Goal: Feedback & Contribution: Submit feedback/report problem

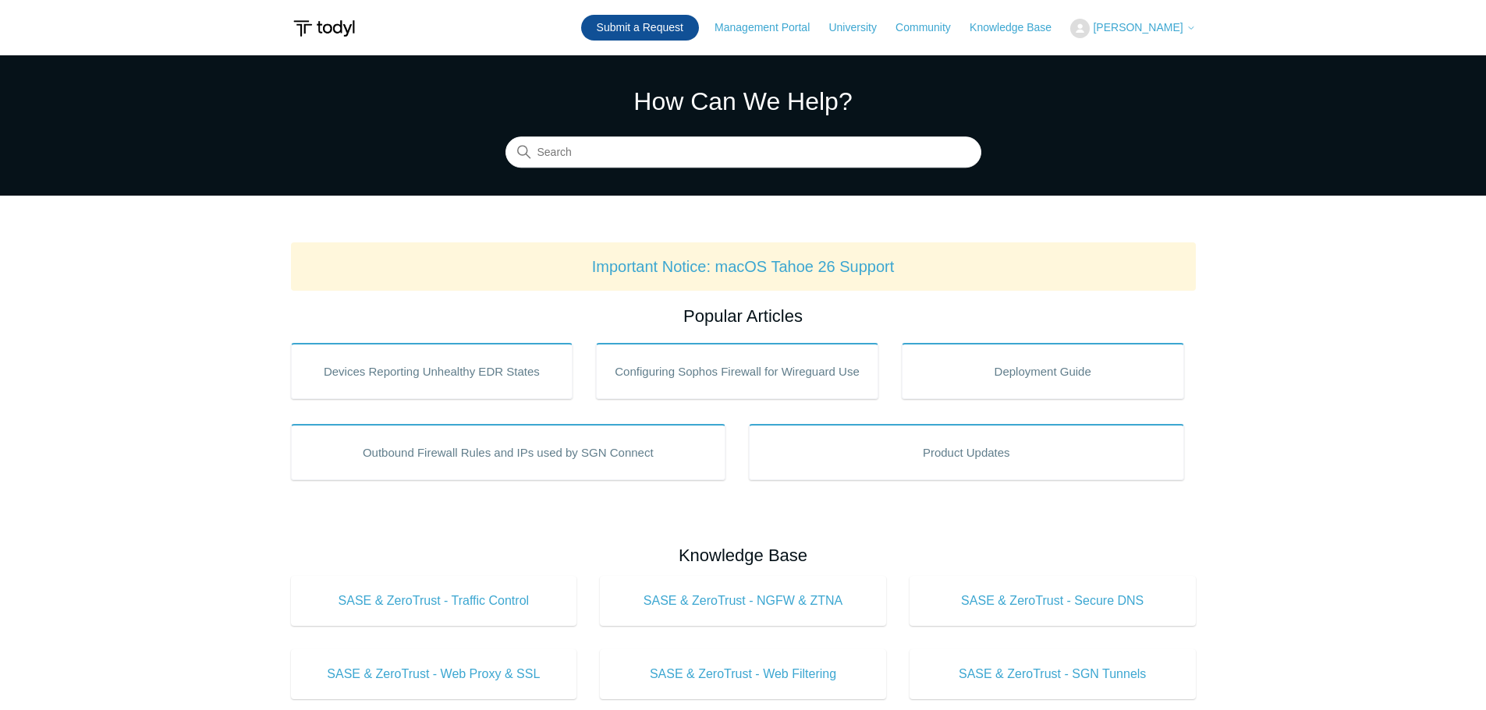
click at [647, 30] on link "Submit a Request" at bounding box center [640, 28] width 118 height 26
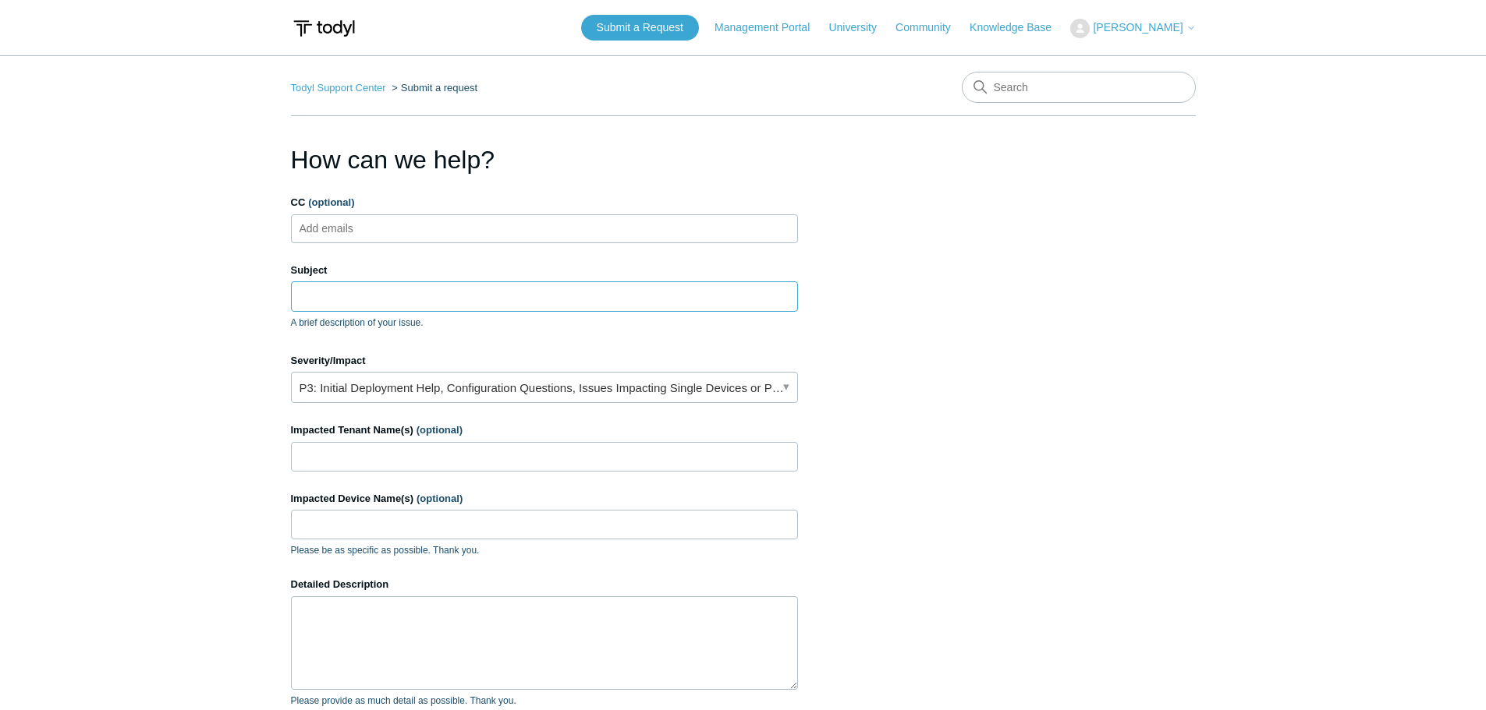
click at [324, 302] on input "Subject" at bounding box center [544, 297] width 507 height 30
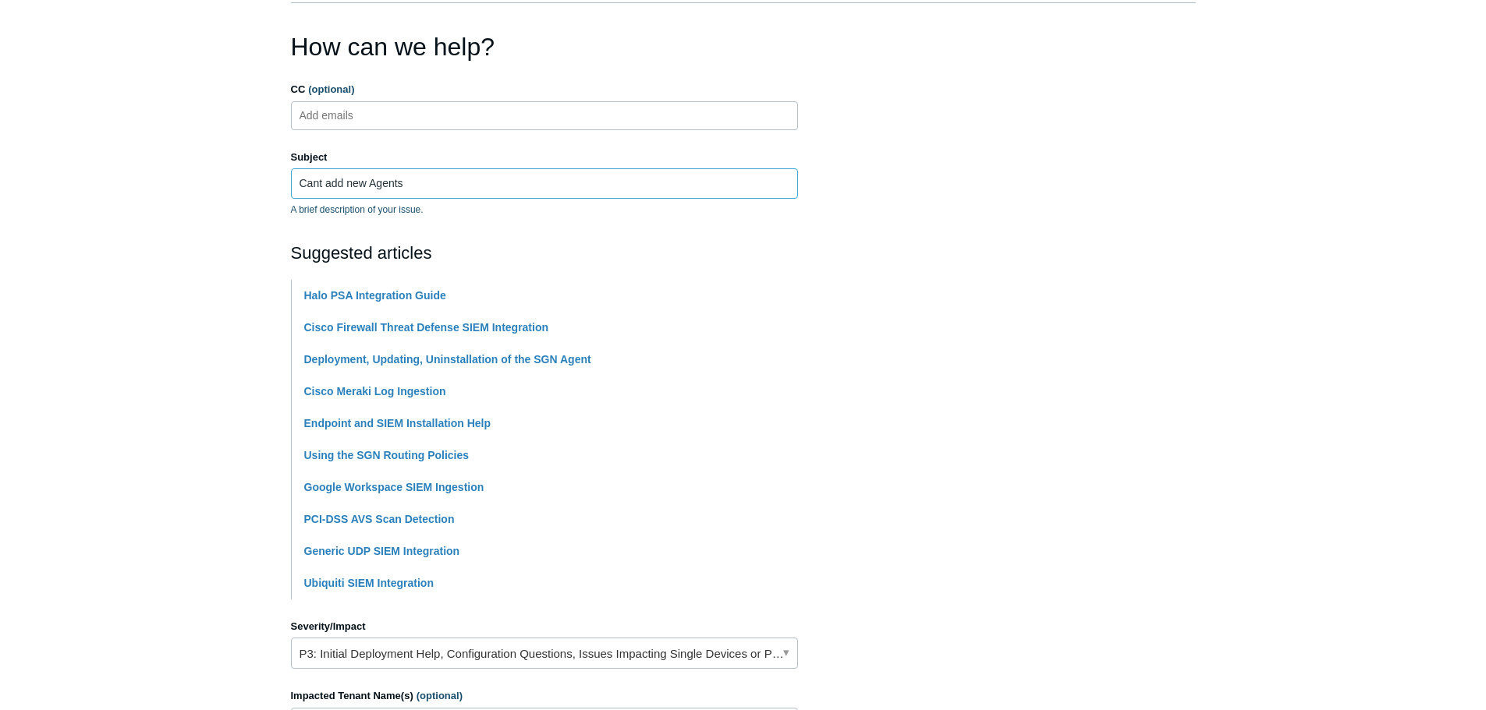
scroll to position [234, 0]
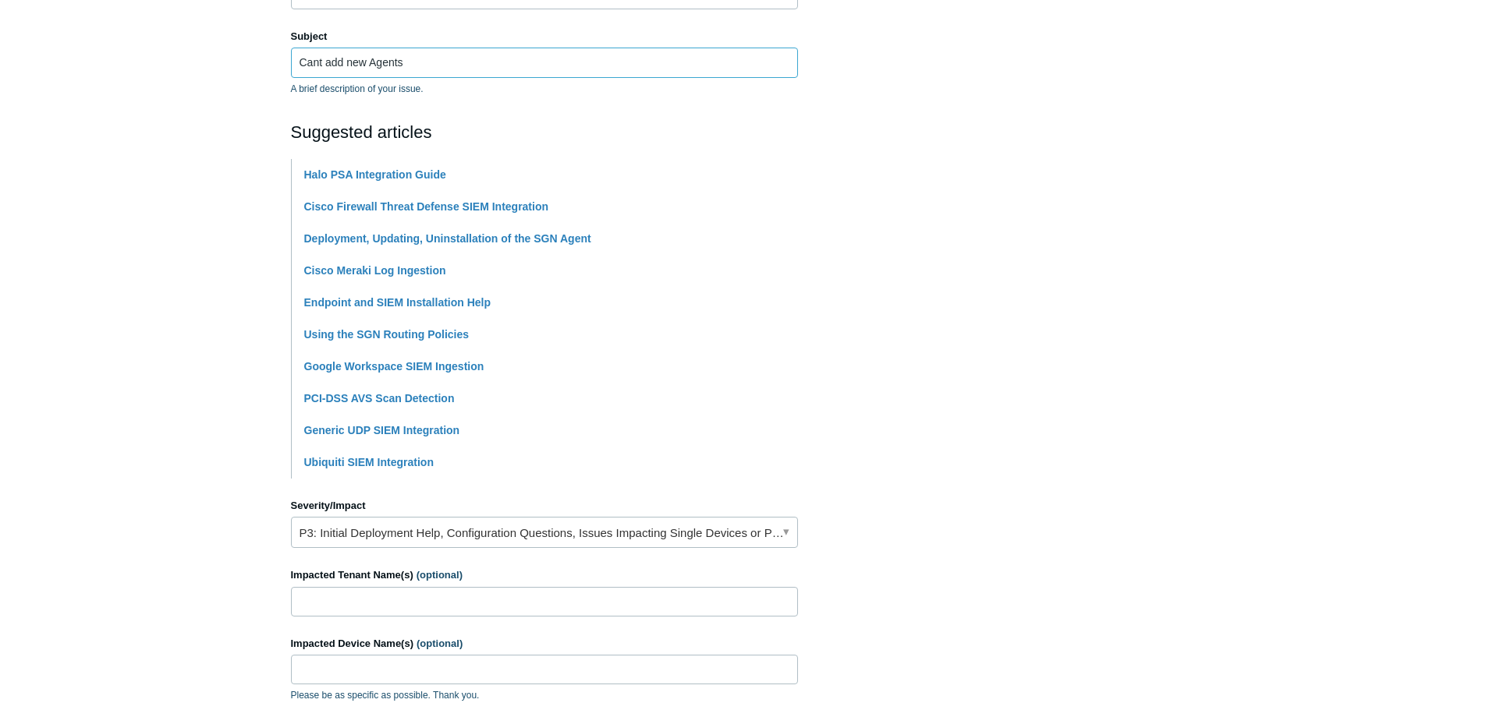
type input "Cant add new Agents"
click at [352, 607] on input "Impacted Tenant Name(s) (optional)" at bounding box center [544, 602] width 507 height 30
click at [732, 533] on link "P3: Initial Deployment Help, Configuration Questions, Issues Impacting Single D…" at bounding box center [544, 532] width 507 height 31
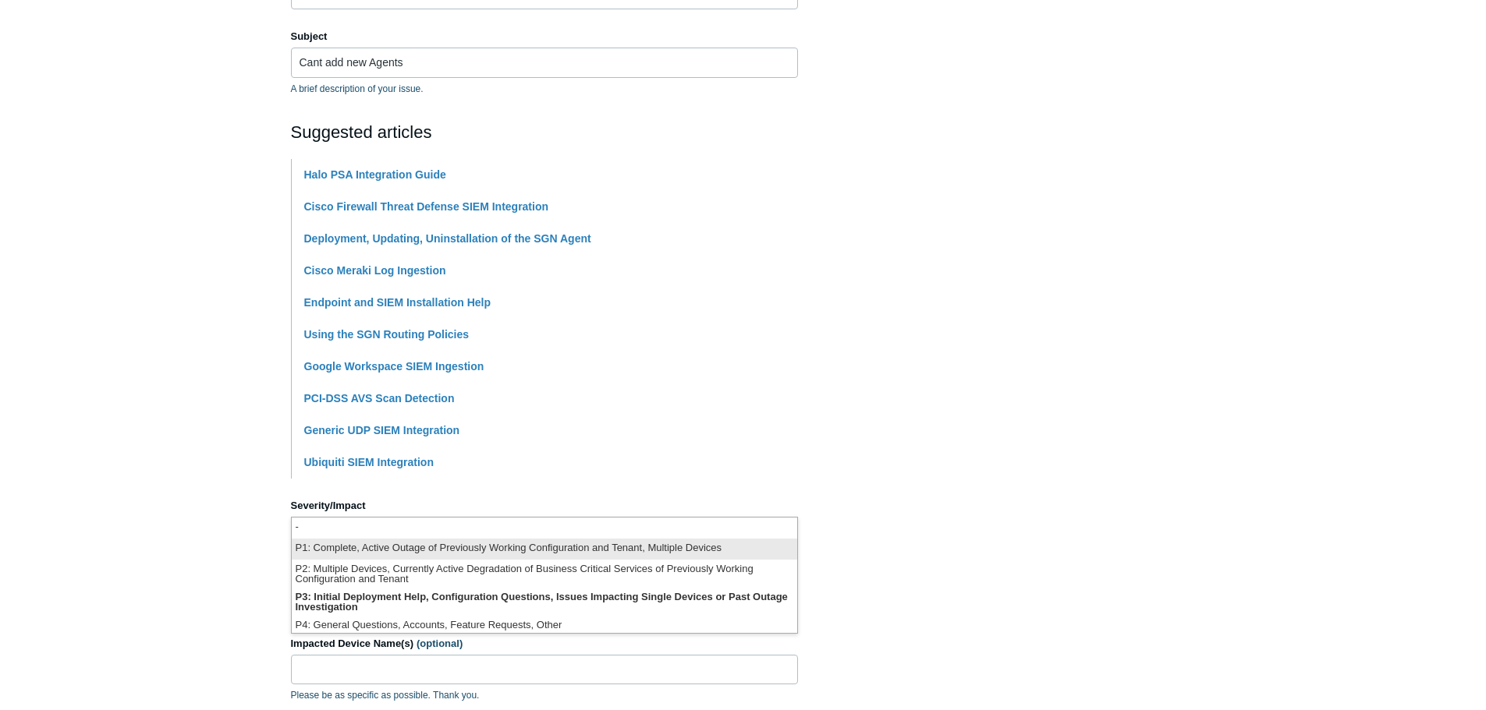
click at [493, 547] on li "P1: Complete, Active Outage of Previously Working Configuration and Tenant, Mul…" at bounding box center [544, 549] width 505 height 21
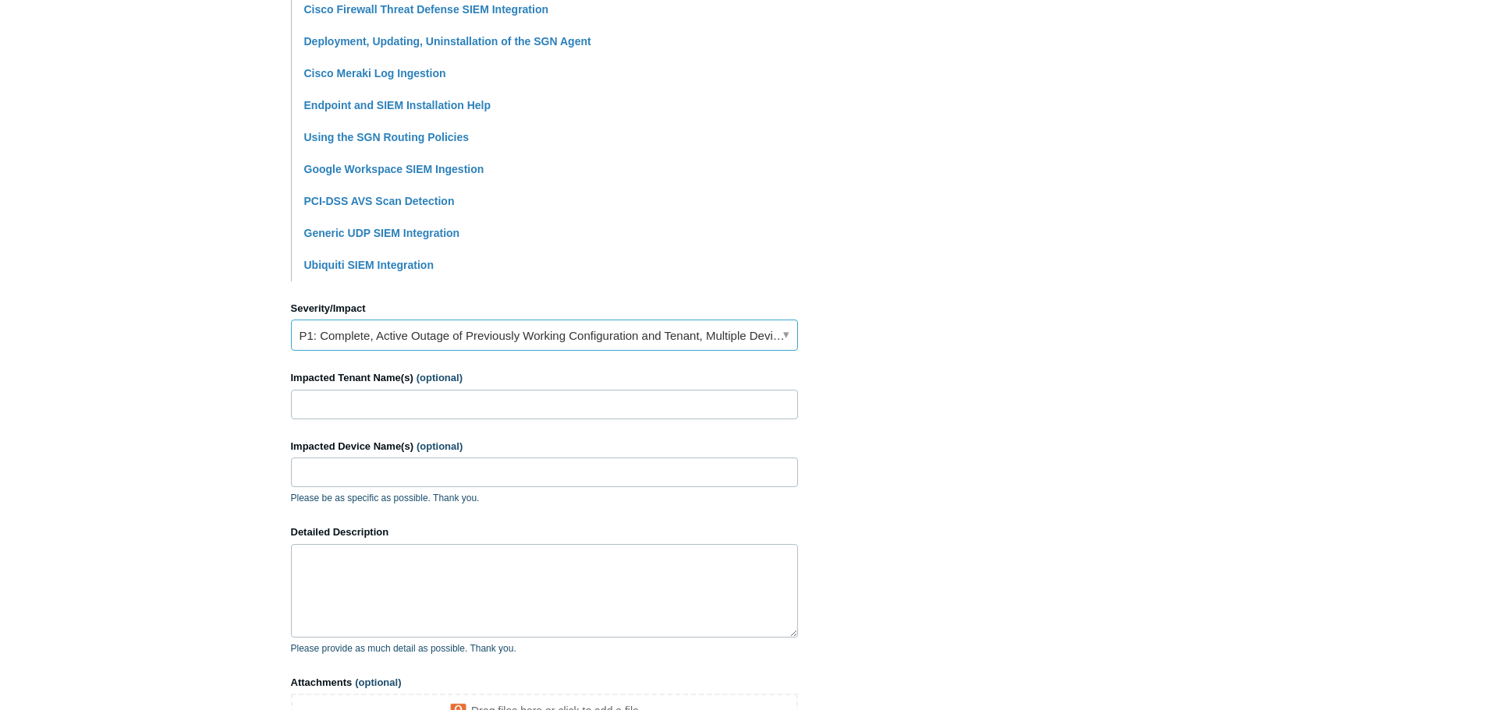
scroll to position [468, 0]
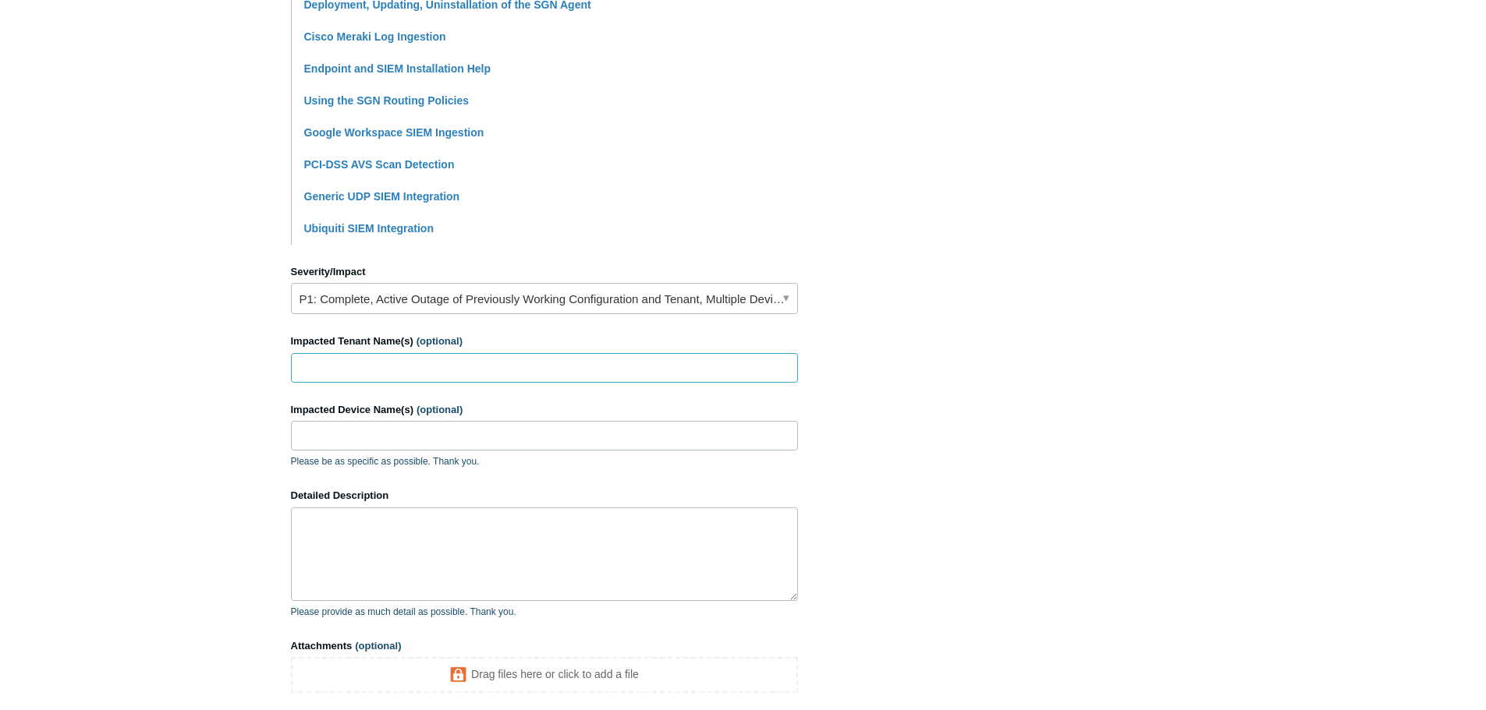
click at [369, 374] on input "Impacted Tenant Name(s) (optional)" at bounding box center [544, 368] width 507 height 30
type input "Idacomp Internal"
click at [379, 434] on input "Impacted Device Name(s) (optional)" at bounding box center [544, 436] width 507 height 30
type input "ASUS-JLGarcia , DESKTOP-96O5N21"
click at [337, 555] on textarea "Detailed Description" at bounding box center [544, 555] width 507 height 94
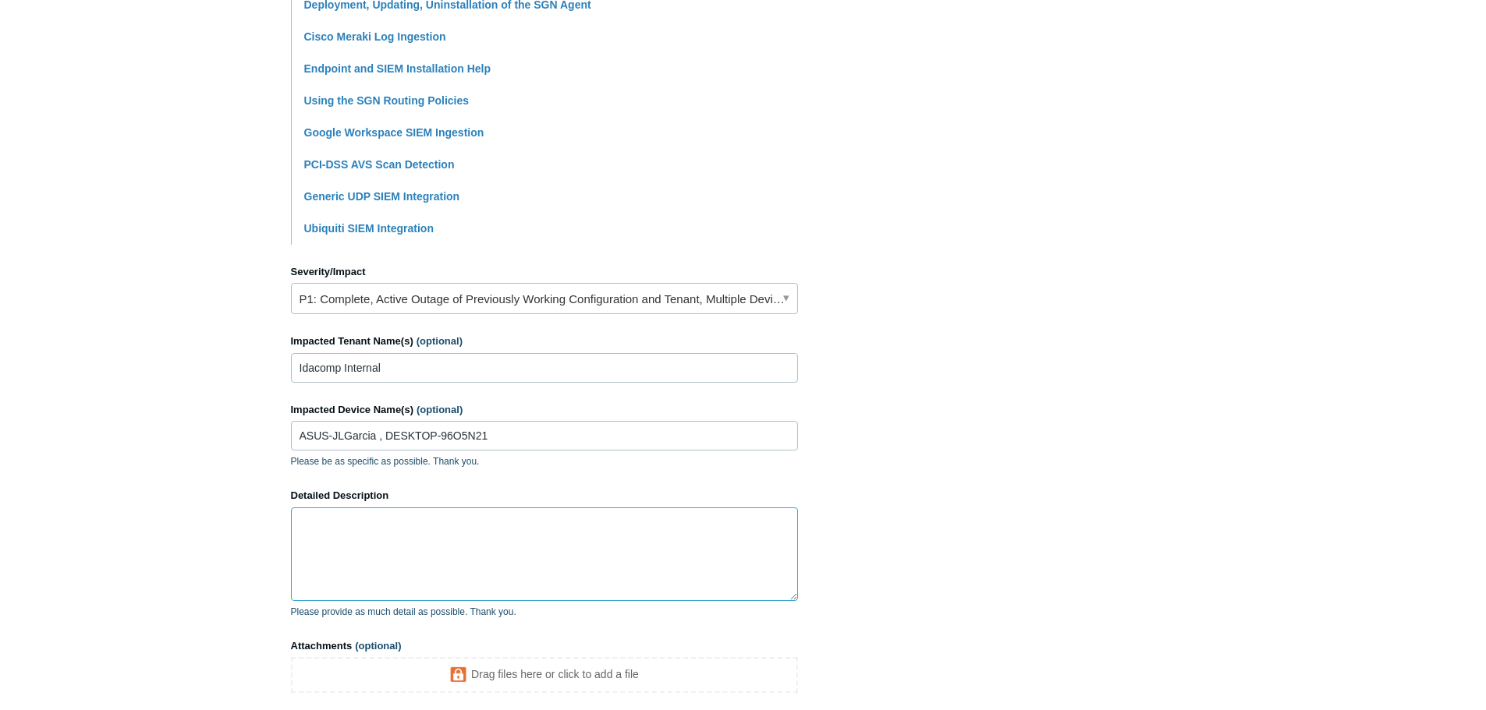
click at [354, 551] on textarea "Detailed Description" at bounding box center [544, 555] width 507 height 94
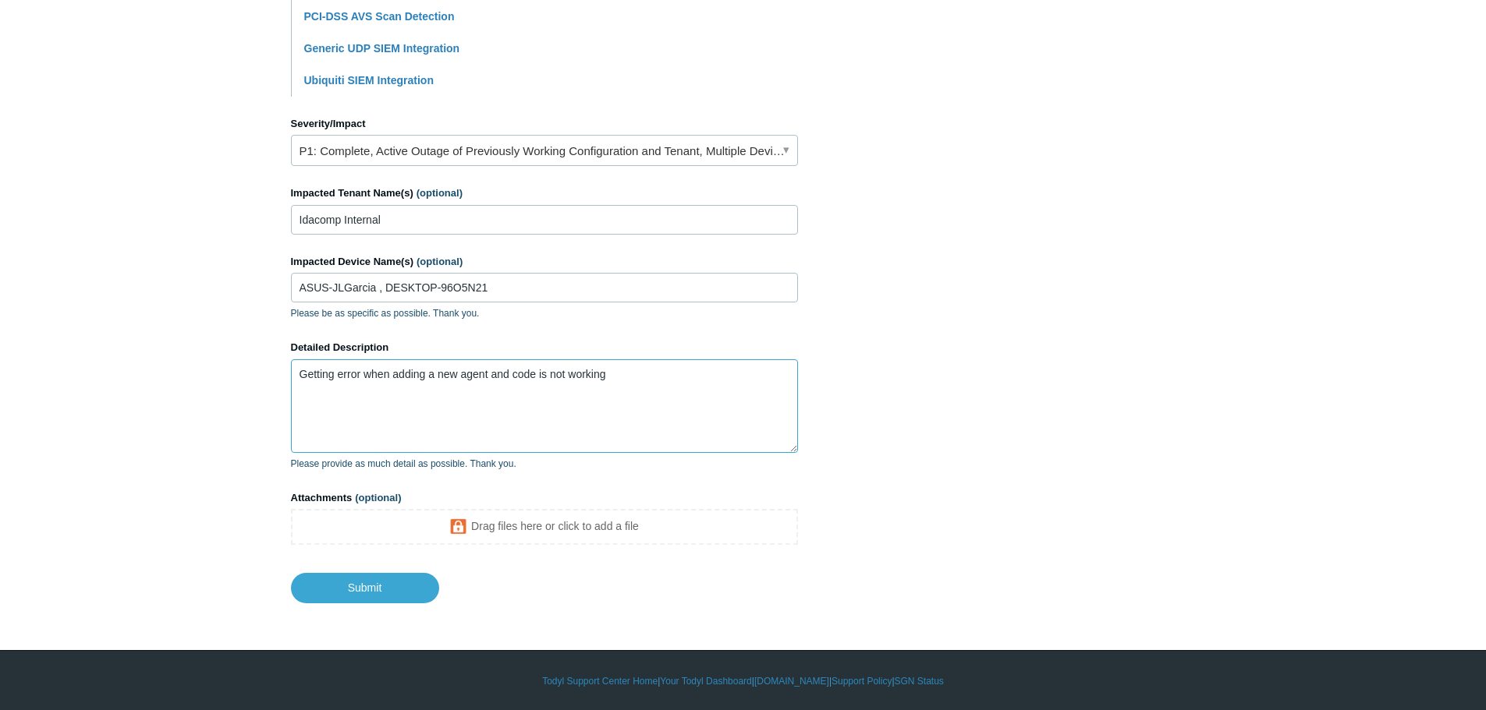
scroll to position [618, 0]
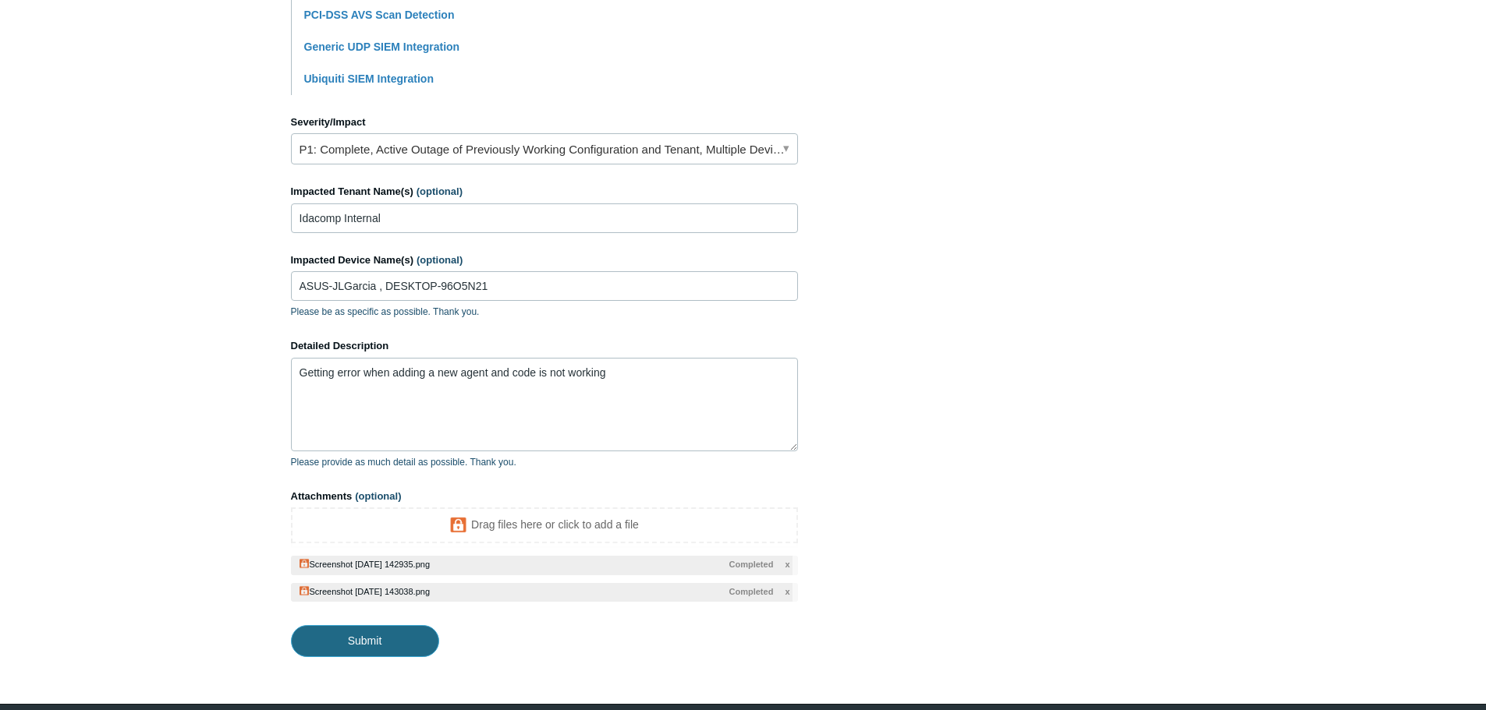
click at [375, 640] on input "Submit" at bounding box center [365, 640] width 148 height 31
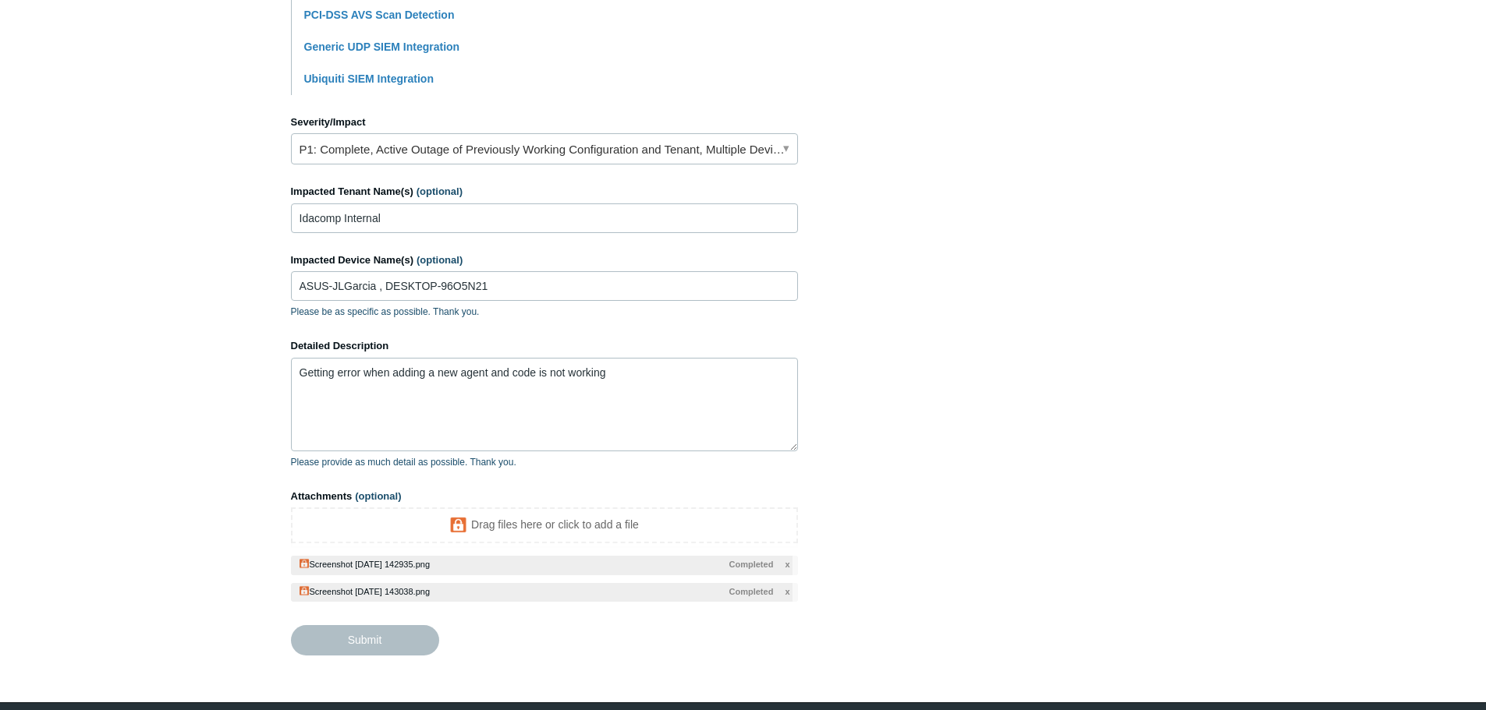
type textarea "Getting error when adding a new agent and code is not working This ticket inclu…"
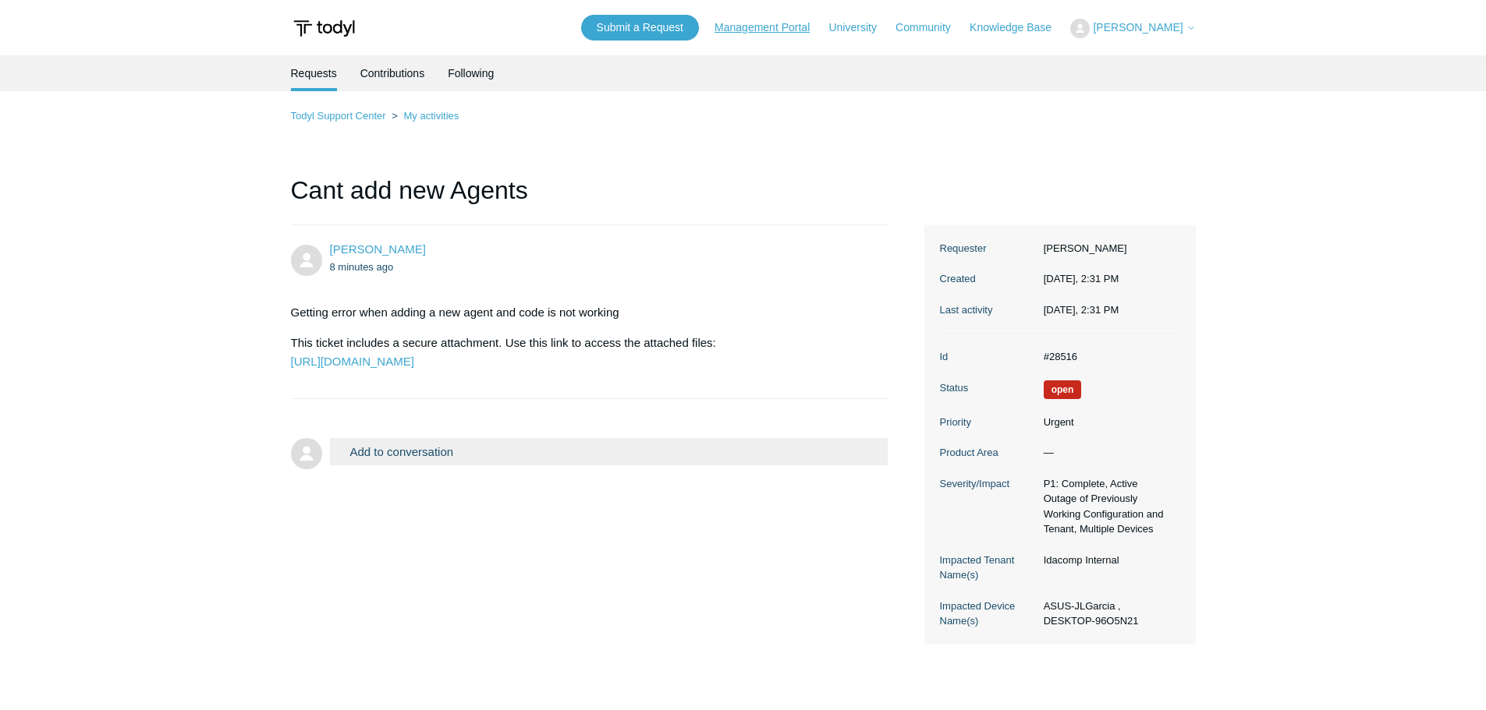
click at [761, 24] on link "Management Portal" at bounding box center [769, 27] width 111 height 16
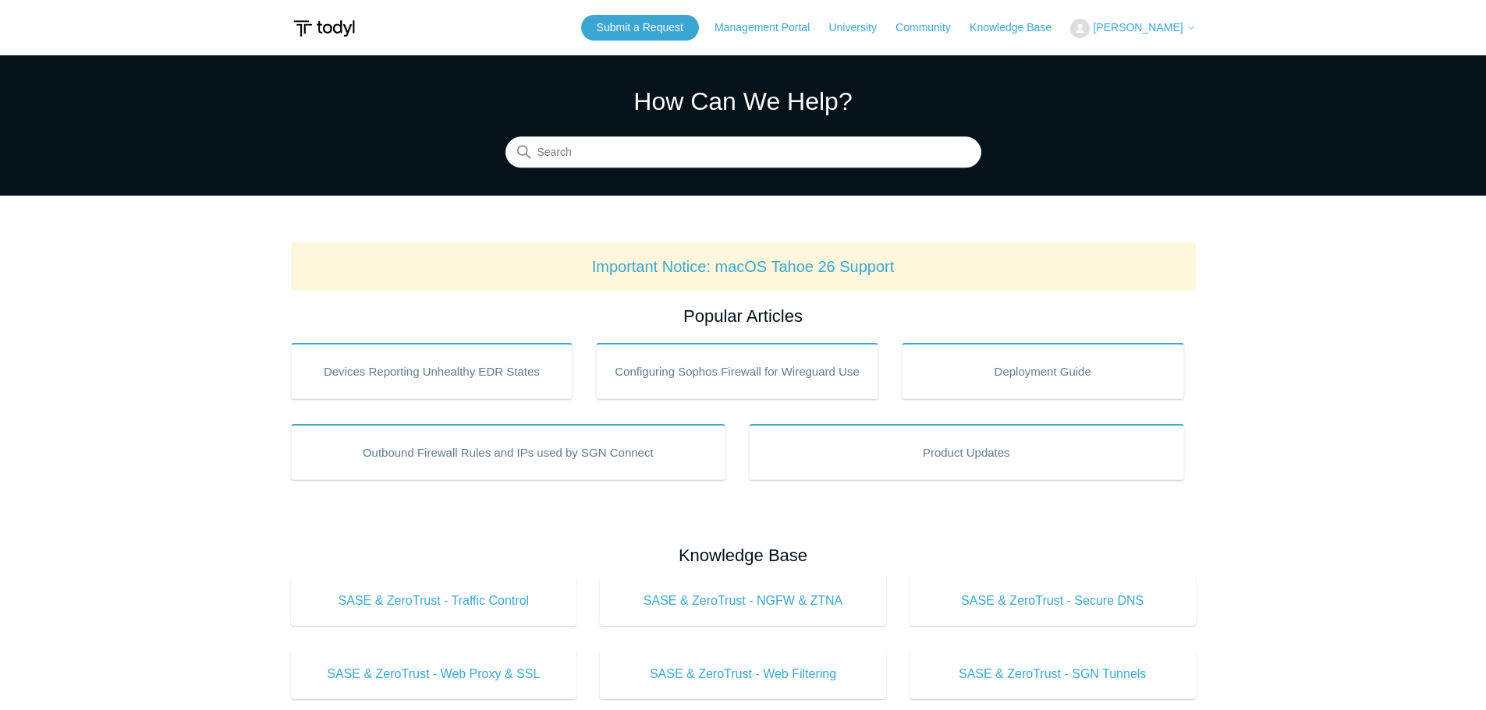
click at [1070, 34] on img at bounding box center [1079, 28] width 19 height 19
click at [1104, 62] on link "My Support Requests" at bounding box center [1147, 61] width 152 height 27
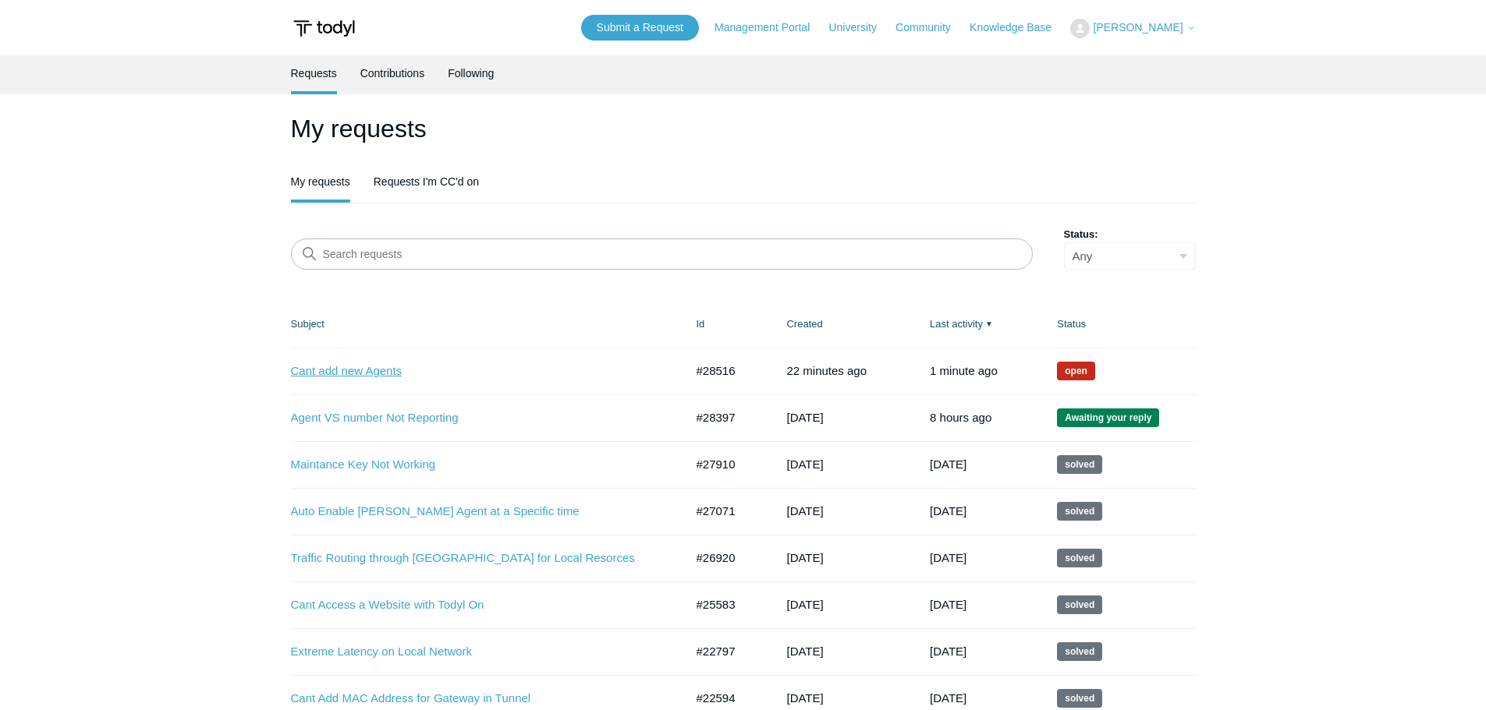
click at [350, 369] on link "Cant add new Agents" at bounding box center [476, 372] width 370 height 18
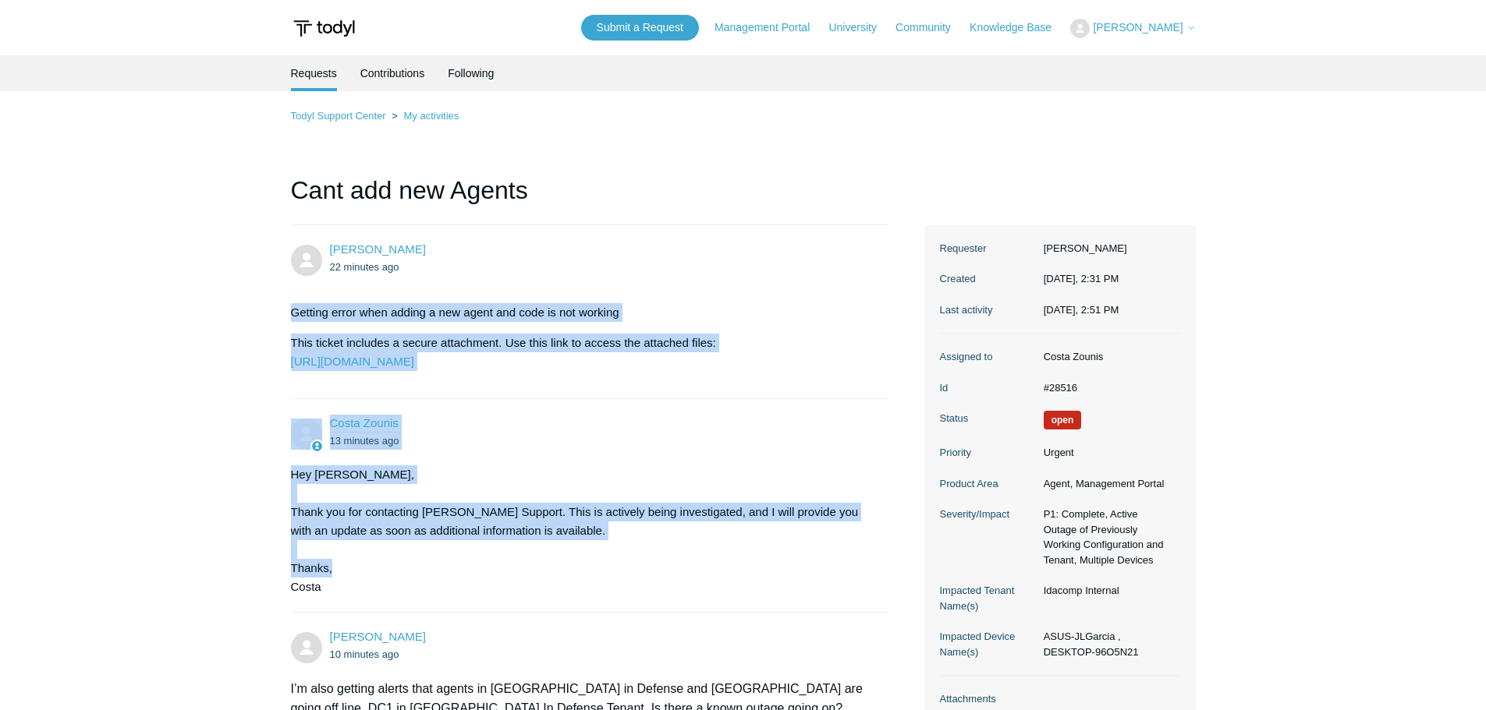
drag, startPoint x: 436, startPoint y: 317, endPoint x: 725, endPoint y: 592, distance: 399.4
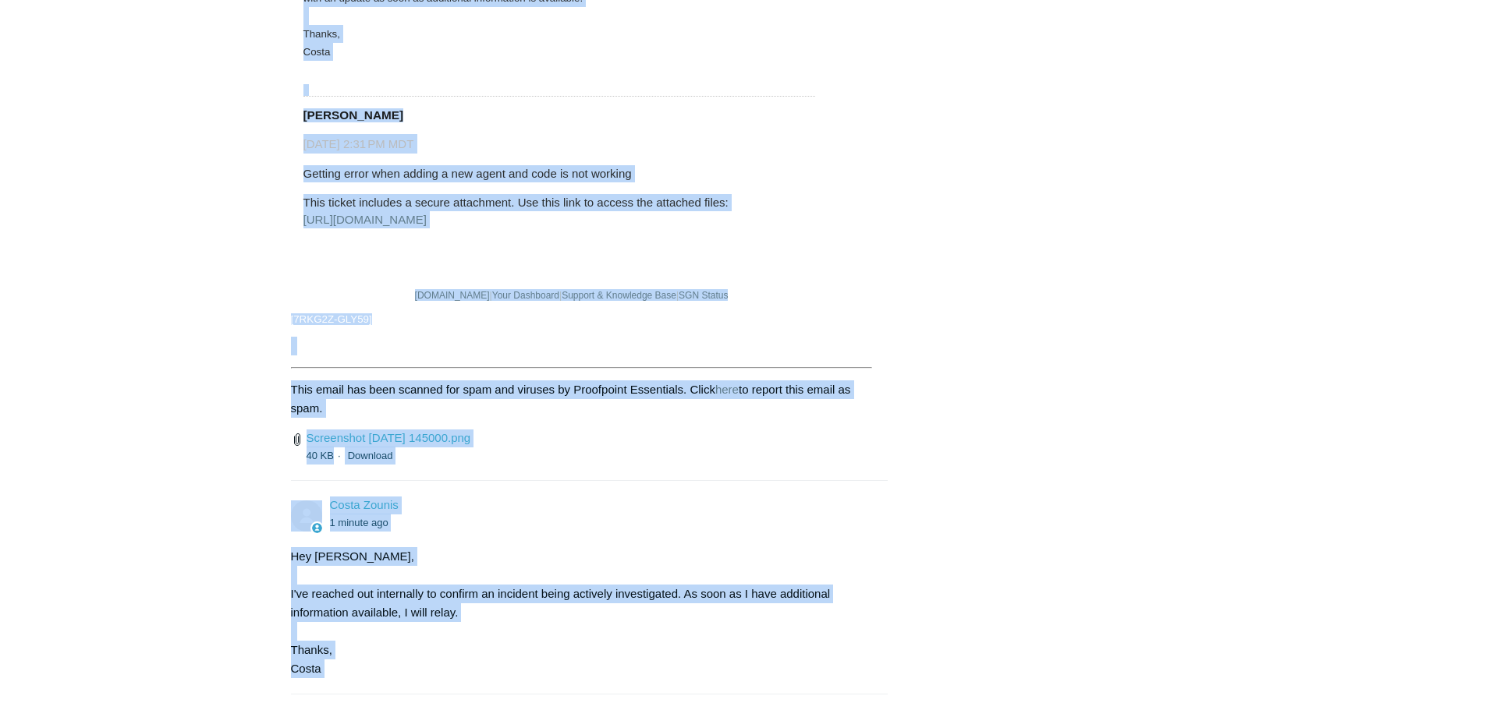
scroll to position [2256, 0]
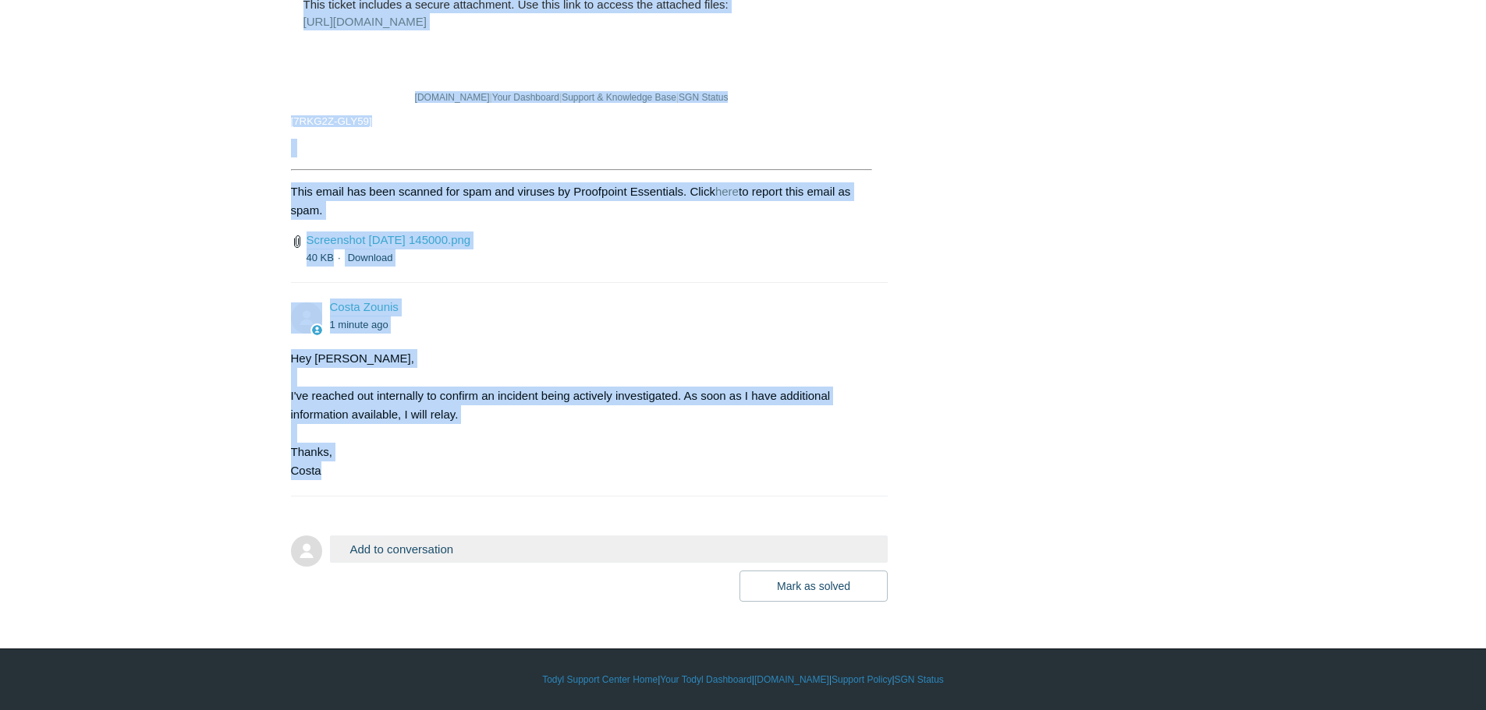
drag, startPoint x: 210, startPoint y: 169, endPoint x: 642, endPoint y: 527, distance: 561.1
copy div "Cant add new Agents Chris Rechenmacher 22 minutes ago Getting error when adding…"
